Goal: Task Accomplishment & Management: Manage account settings

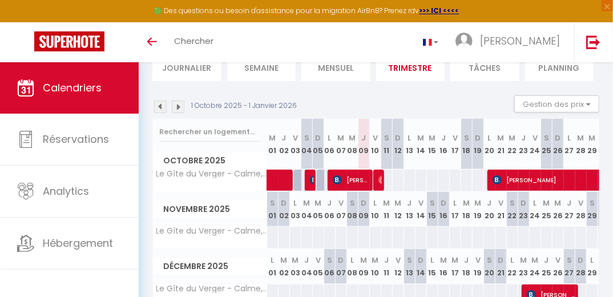
scroll to position [150, 0]
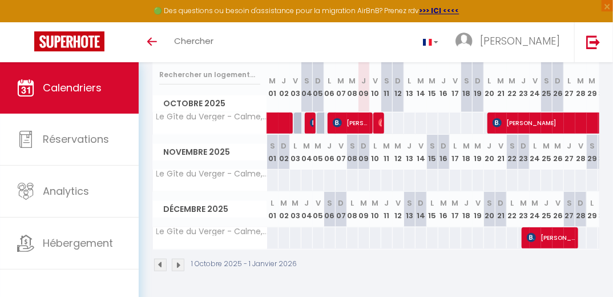
click at [607, 284] on div "CALENDRIERS Filtrer par hébergement Autres Le Gîte du Verger - Calme, paisible …" at bounding box center [376, 107] width 474 height 380
drag, startPoint x: 607, startPoint y: 284, endPoint x: 607, endPoint y: 292, distance: 8.0
click at [607, 292] on div "CALENDRIERS Filtrer par hébergement Autres Le Gîte du Verger - Calme, paisible …" at bounding box center [376, 107] width 474 height 380
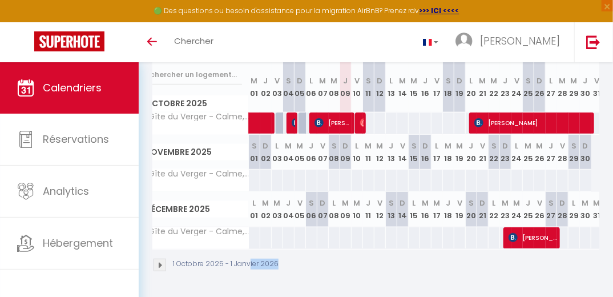
scroll to position [0, 27]
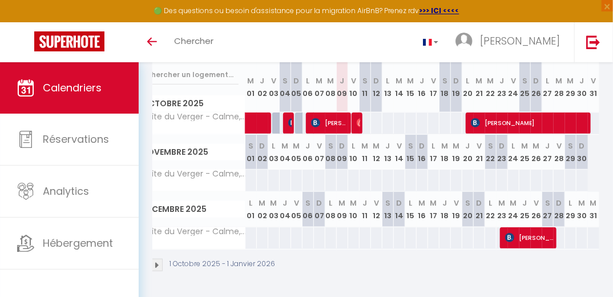
click at [352, 114] on div at bounding box center [357, 123] width 11 height 22
click at [352, 112] on div at bounding box center [357, 123] width 11 height 22
click at [349, 115] on td "90 Angélique Thevenet" at bounding box center [353, 123] width 11 height 22
click at [357, 112] on span "[PERSON_NAME]" at bounding box center [359, 123] width 4 height 22
select select "OK"
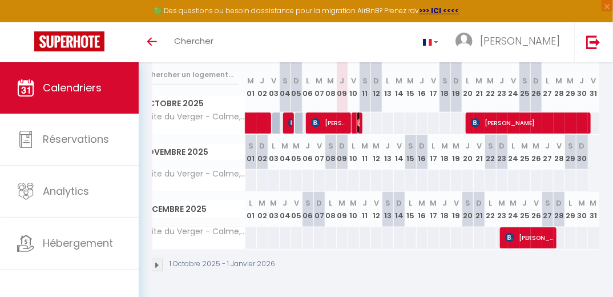
select select "OK"
select select "0"
select select "1"
select select
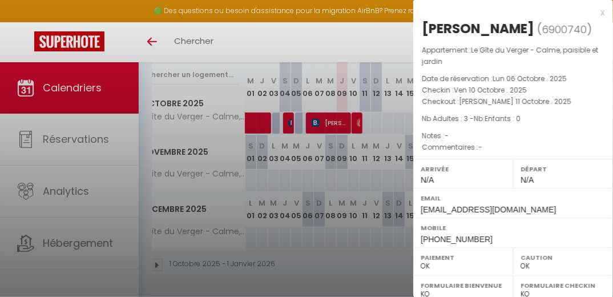
click at [352, 109] on div at bounding box center [306, 148] width 613 height 297
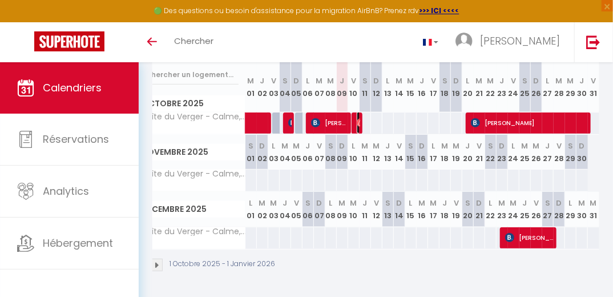
click at [357, 112] on span "[PERSON_NAME]" at bounding box center [359, 123] width 4 height 22
select select "30569"
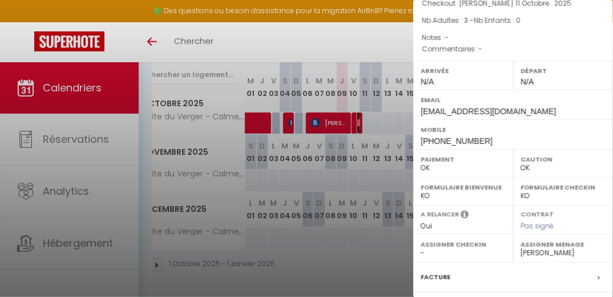
scroll to position [138, 0]
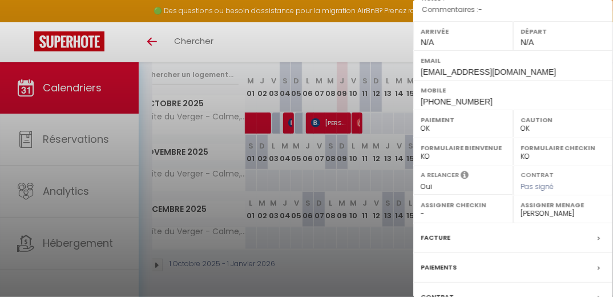
click at [435, 244] on label "Facture" at bounding box center [436, 238] width 30 height 12
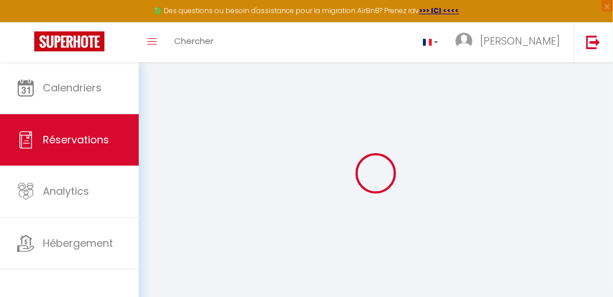
select select
checkbox input "false"
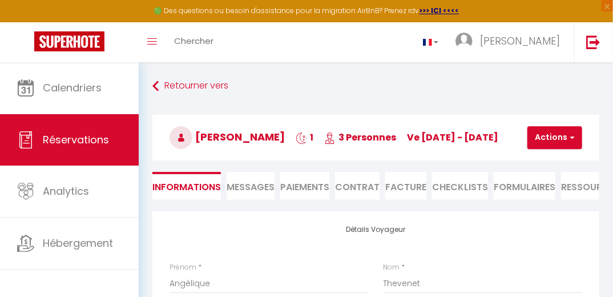
select select
checkbox input "false"
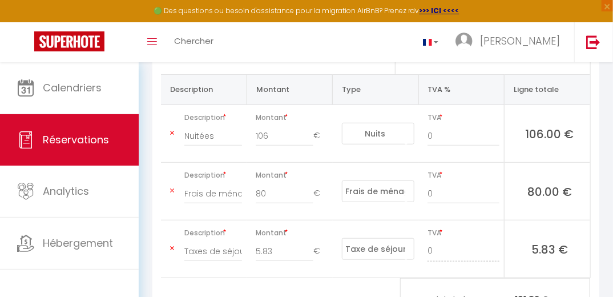
scroll to position [244, 0]
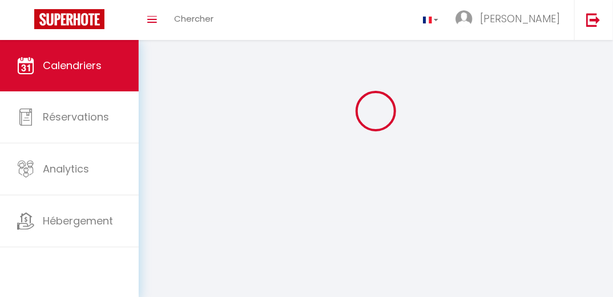
scroll to position [40, 0]
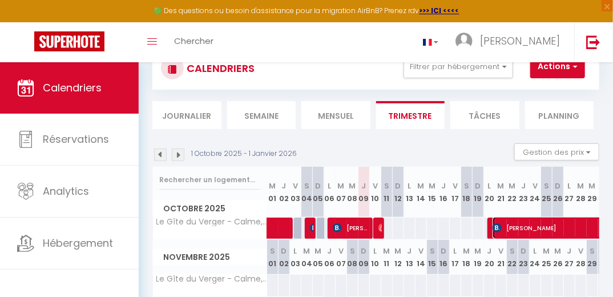
click at [543, 224] on span "[PERSON_NAME]" at bounding box center [552, 228] width 118 height 22
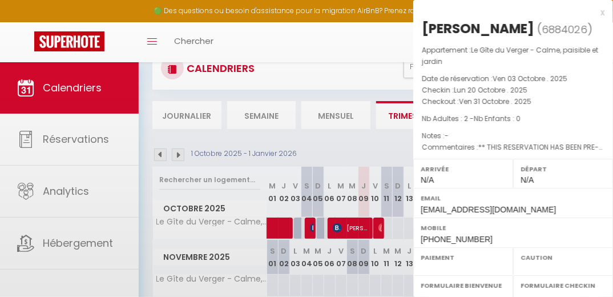
select select "OK"
select select "KO"
select select "0"
select select "1"
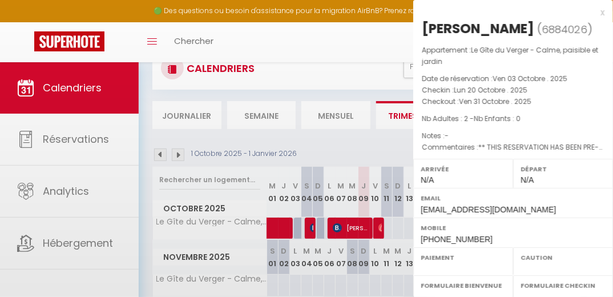
select select
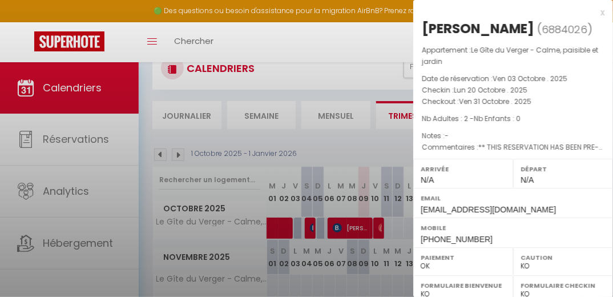
select select "30569"
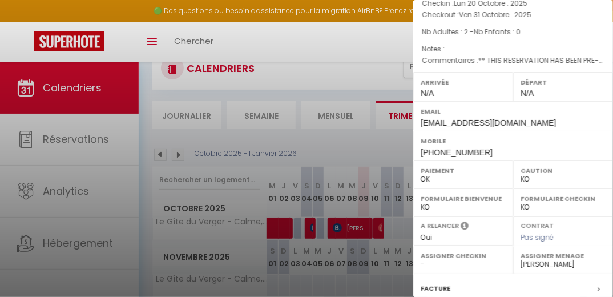
scroll to position [151, 0]
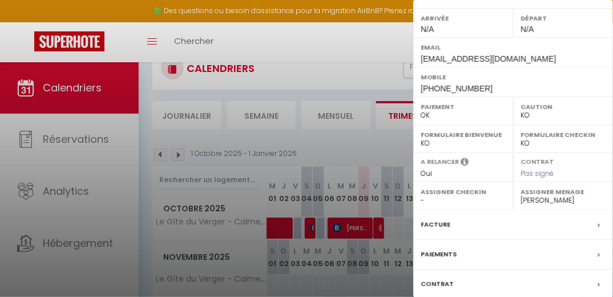
click at [430, 222] on label "Facture" at bounding box center [436, 225] width 30 height 12
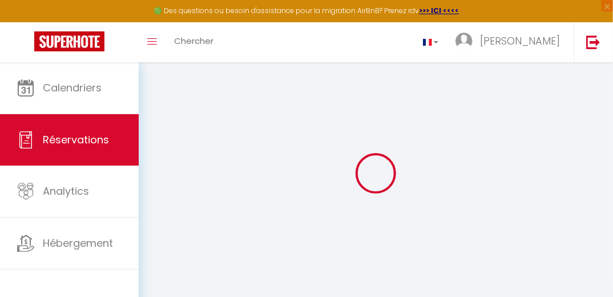
select select "cleaning"
select select "taxes"
select select
checkbox input "false"
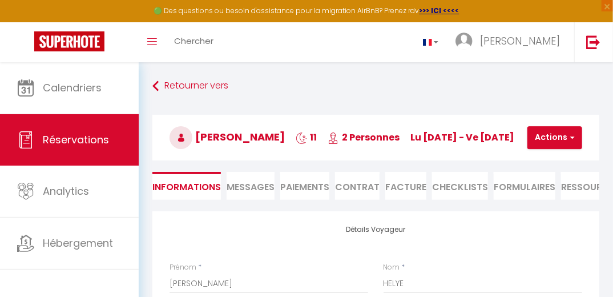
select select
checkbox input "false"
type textarea "** THIS RESERVATION HAS BEEN PRE-PAID ** BOOKING NOTE : Payment charge is EUR 2…"
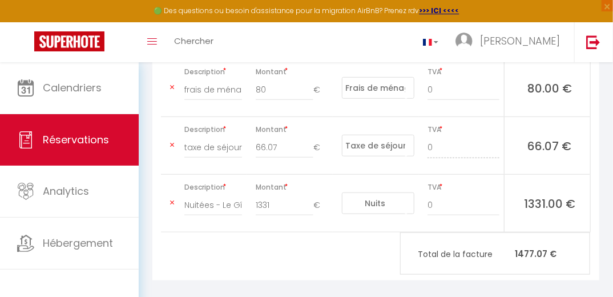
scroll to position [322, 0]
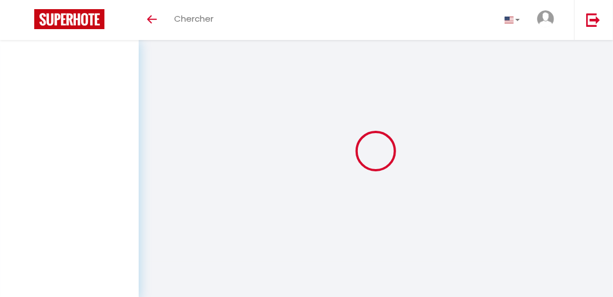
select select
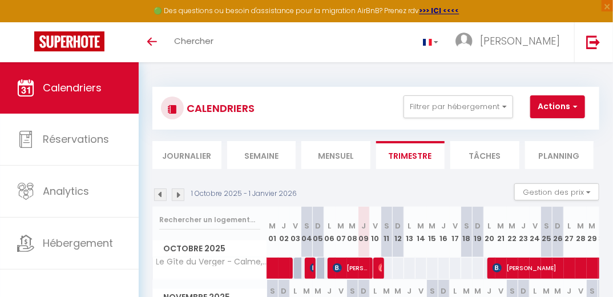
select select
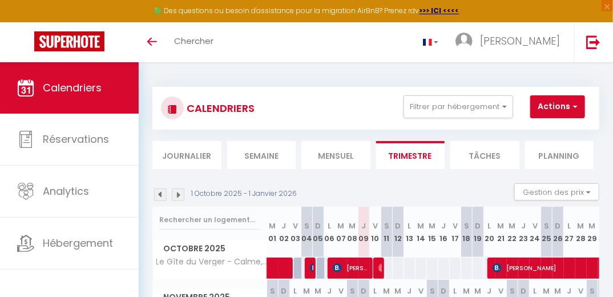
select select
click at [336, 262] on span "[PERSON_NAME]" at bounding box center [352, 268] width 38 height 22
select select "OK"
select select "KO"
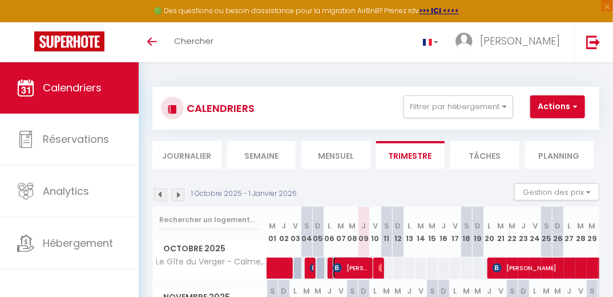
select select "0"
select select "1"
select select
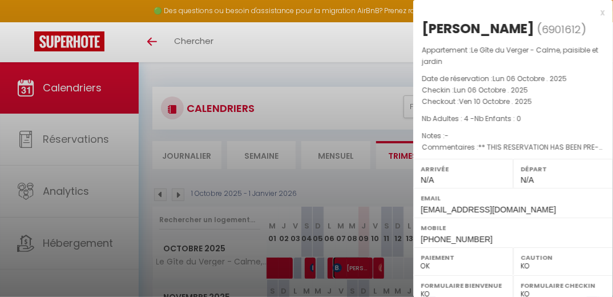
select select "30569"
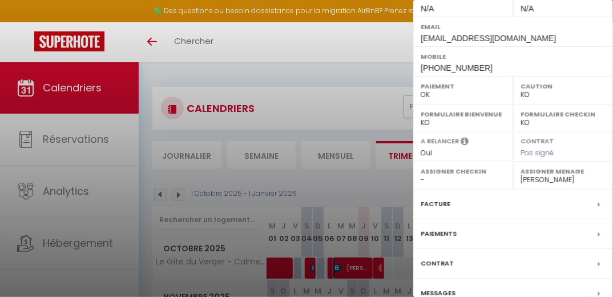
scroll to position [173, 0]
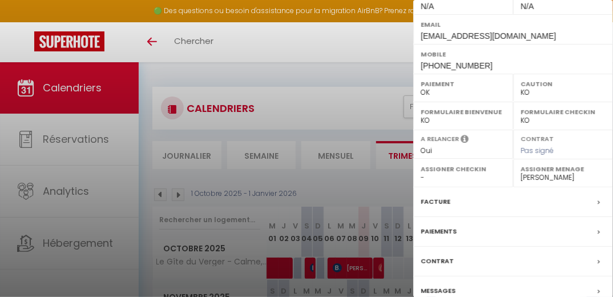
click at [446, 201] on label "Facture" at bounding box center [436, 202] width 30 height 12
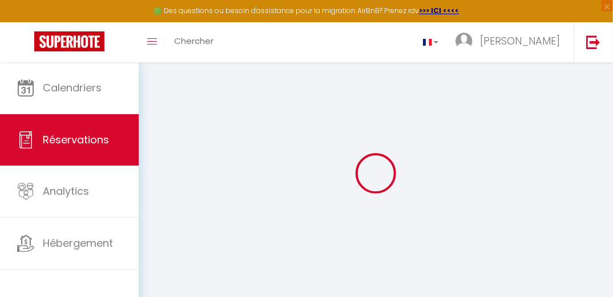
select select "cleaning"
select select "taxes"
select select
checkbox input "false"
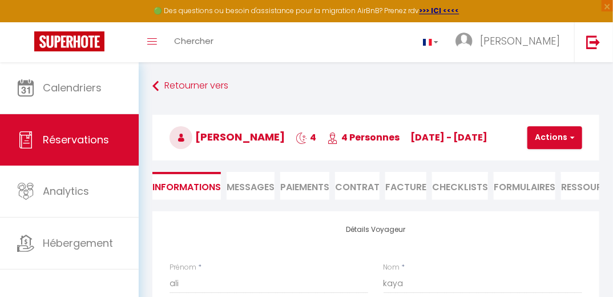
select select
checkbox input "false"
type textarea "** THIS RESERVATION HAS BEEN PRE-PAID ** BOOKING NOTE : Payment charge is EUR 5…"
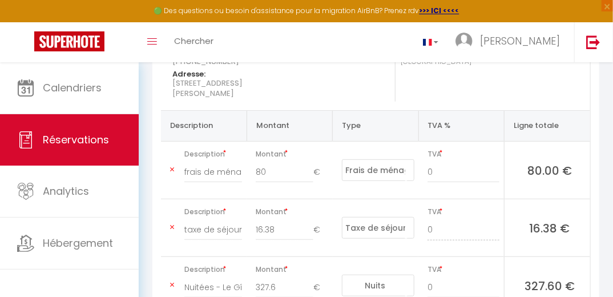
scroll to position [249, 0]
